Goal: Transaction & Acquisition: Register for event/course

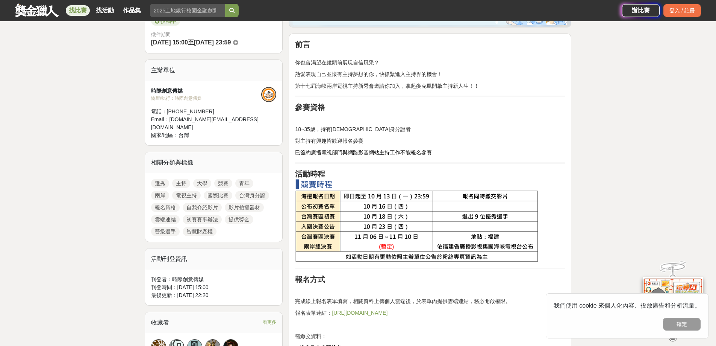
scroll to position [270, 0]
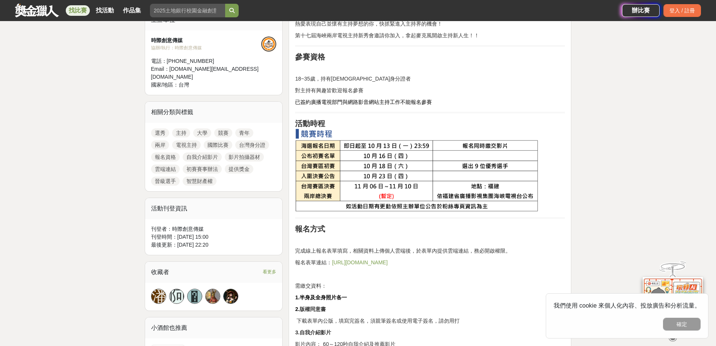
click at [388, 261] on link "https://forms.gle/CNGMw97U62zjYuAAA" at bounding box center [360, 262] width 56 height 6
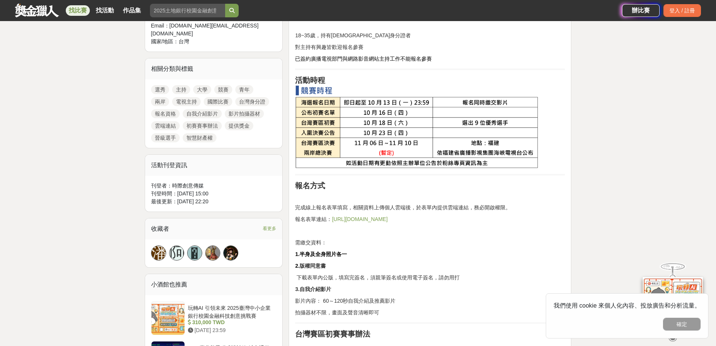
scroll to position [309, 0]
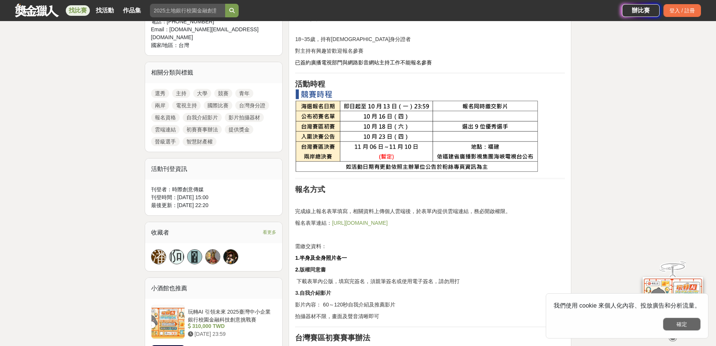
click at [699, 324] on button "確定" at bounding box center [682, 323] width 38 height 13
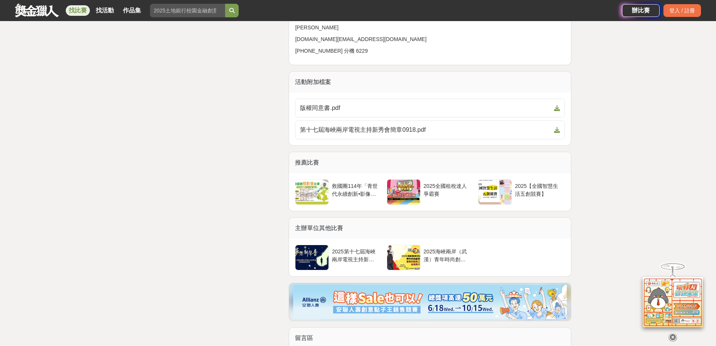
scroll to position [1138, 0]
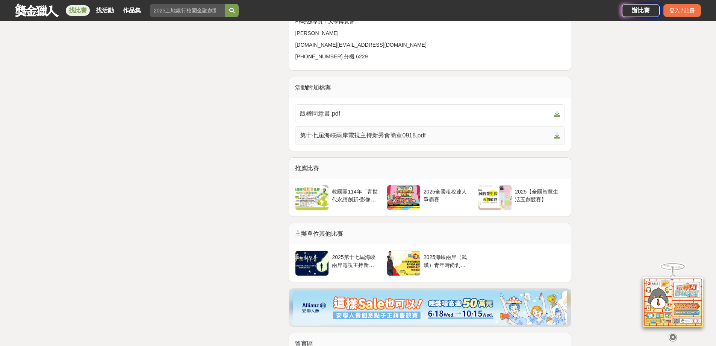
click at [375, 139] on span "第十七屆海峽兩岸電視主持新秀會簡章0918.pdf" at bounding box center [425, 135] width 251 height 9
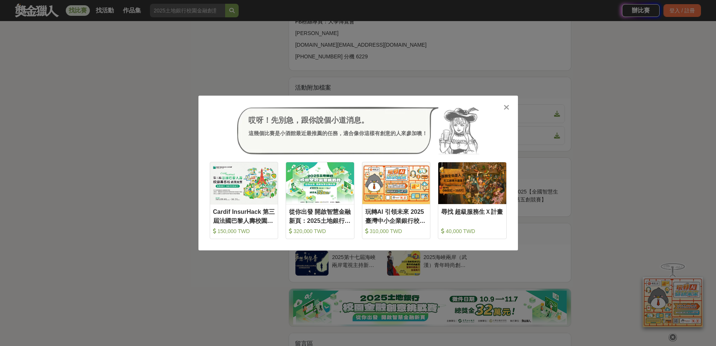
click at [546, 73] on div "哎呀！先別急，跟你說個小道消息。 這幾個比賽是小酒館最近最推薦的任務，適合像你這樣有創意的人來參加噢！ 收藏 Cardif InsurHack 第三屆法國巴黎…" at bounding box center [358, 173] width 716 height 346
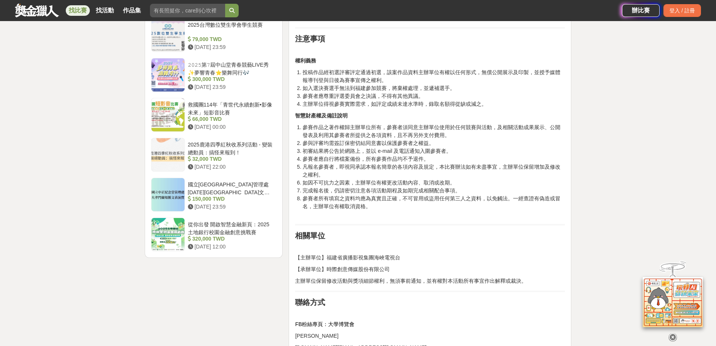
scroll to position [533, 0]
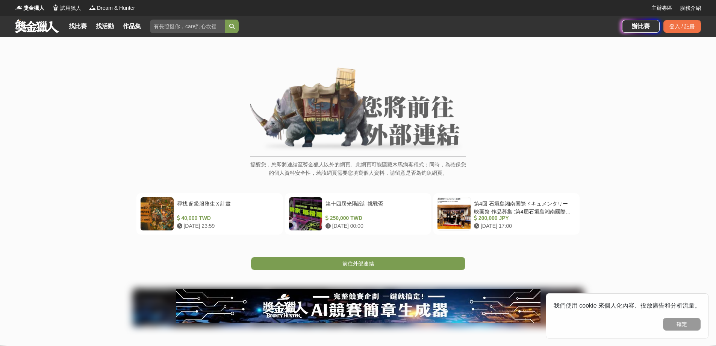
click at [370, 256] on div "前往外部連結" at bounding box center [358, 251] width 716 height 35
click at [368, 262] on span "前往外部連結" at bounding box center [359, 263] width 32 height 6
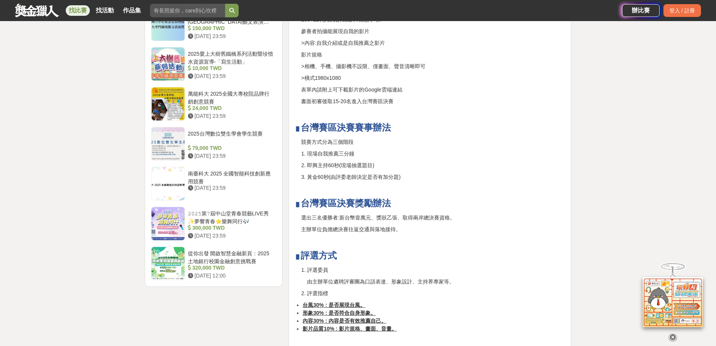
scroll to position [808, 0]
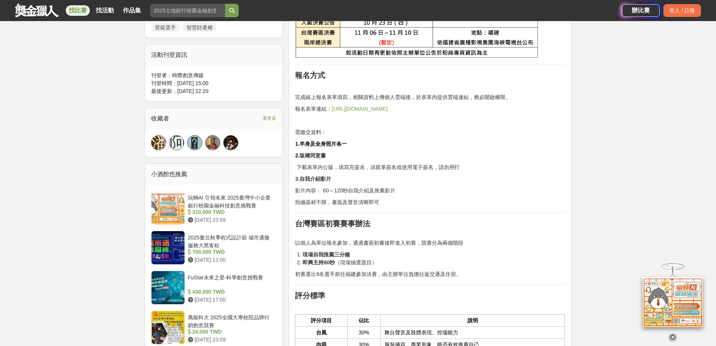
scroll to position [425, 0]
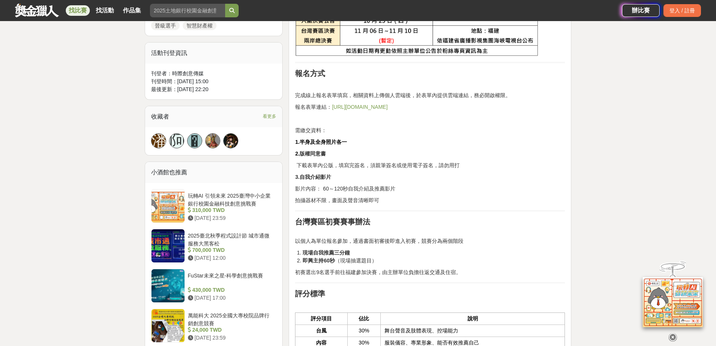
drag, startPoint x: 0, startPoint y: 0, endPoint x: 722, endPoint y: 114, distance: 730.5
